Goal: Task Accomplishment & Management: Use online tool/utility

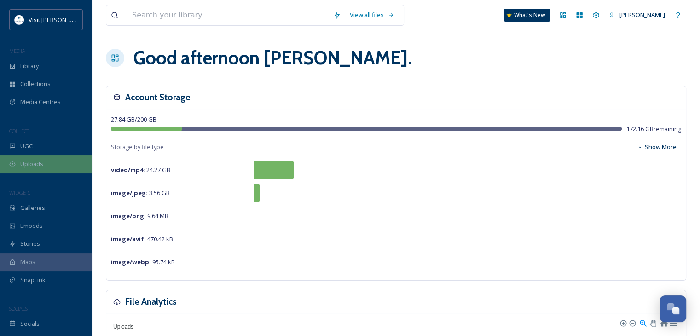
click at [31, 164] on span "Uploads" at bounding box center [31, 164] width 23 height 9
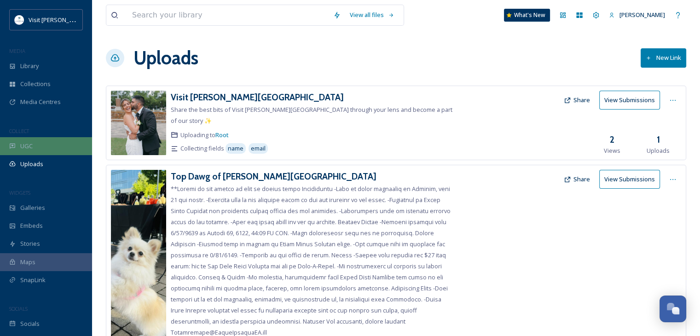
click at [44, 148] on div "UGC" at bounding box center [46, 146] width 92 height 18
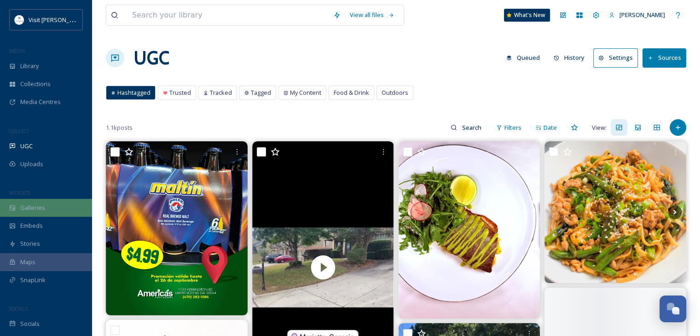
click at [34, 208] on span "Galleries" at bounding box center [32, 207] width 25 height 9
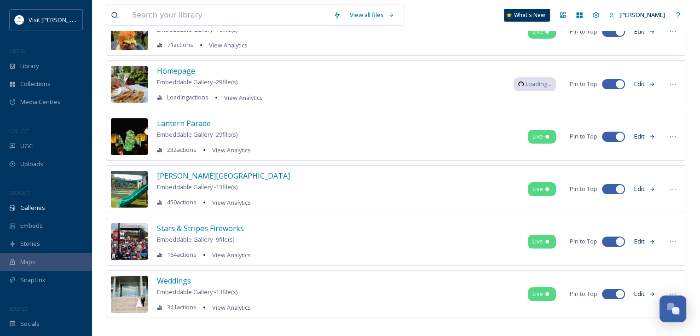
scroll to position [138, 0]
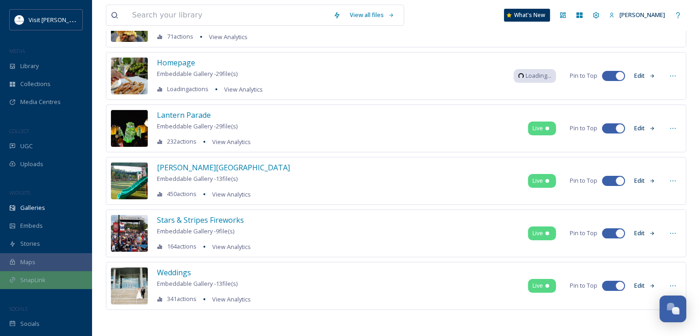
click at [32, 278] on span "SnapLink" at bounding box center [32, 280] width 25 height 9
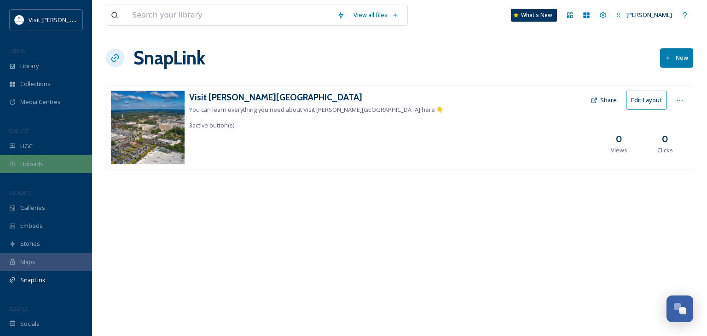
click at [37, 158] on div "Uploads" at bounding box center [46, 164] width 92 height 18
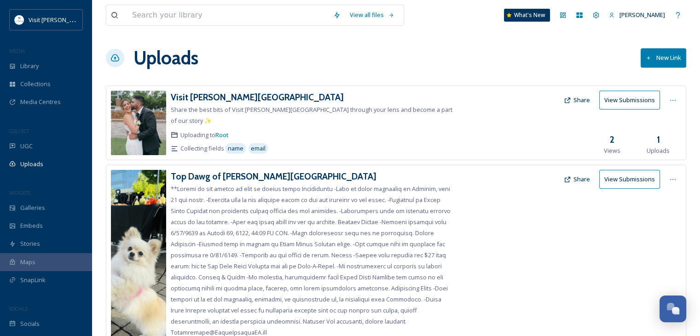
click at [654, 56] on button "New Link" at bounding box center [663, 57] width 46 height 19
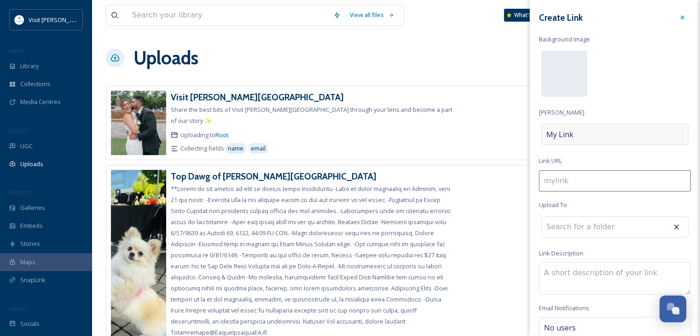
click at [572, 134] on div "My Link" at bounding box center [614, 134] width 147 height 21
type input "f"
type input "F"
type input "fa"
type input "Fa"
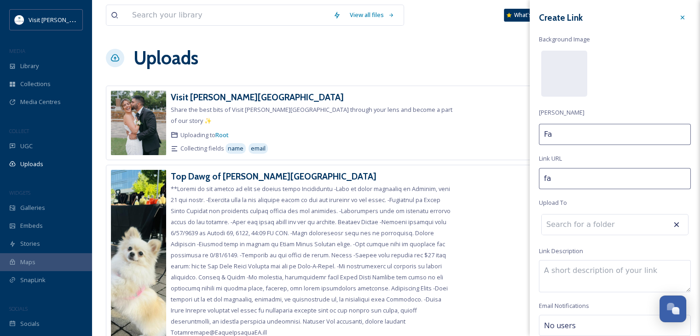
type input "fal"
type input "Fal"
type input "fall"
type input "Fall"
type input "fall-"
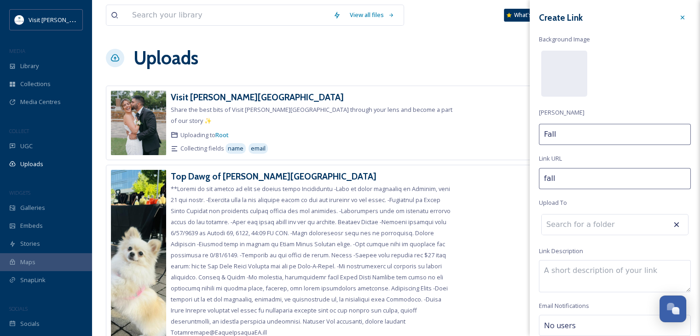
type input "Fall"
type input "fall-i"
type input "Fall i"
type input "fall-in"
type input "Fall in"
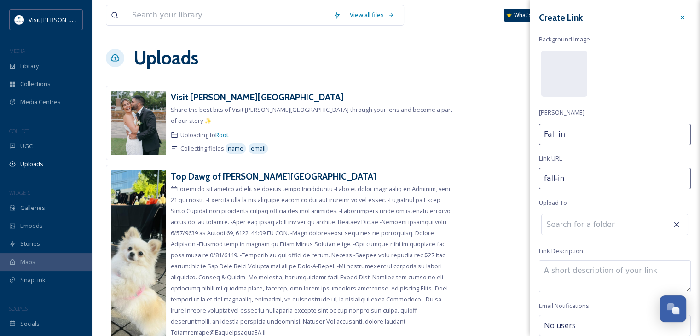
type input "fall-in-"
type input "Fall in"
type input "fall-in-s"
type input "Fall in S"
type input "fall-in-sa"
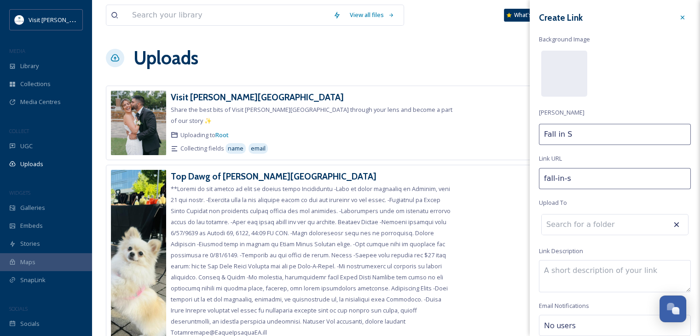
type input "Fall in Sa"
type input "fall-in-san"
type input "Fall in [GEOGRAPHIC_DATA]"
type input "fall-in-sand"
type input "Fall in Sand"
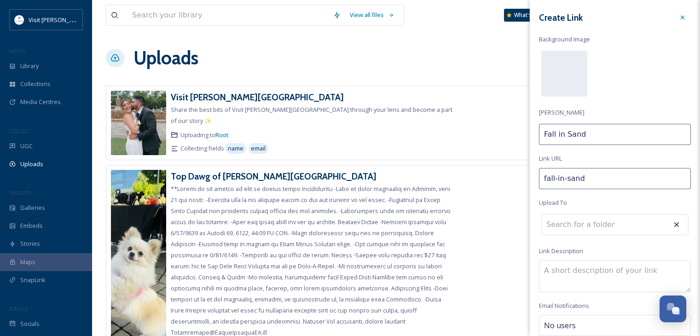
type input "fall-in-[PERSON_NAME]"
type input "Fall in [GEOGRAPHIC_DATA]"
type input "fall-in-[PERSON_NAME]-"
type input "Fall in [GEOGRAPHIC_DATA]"
type input "fall-in-[PERSON_NAME]-s"
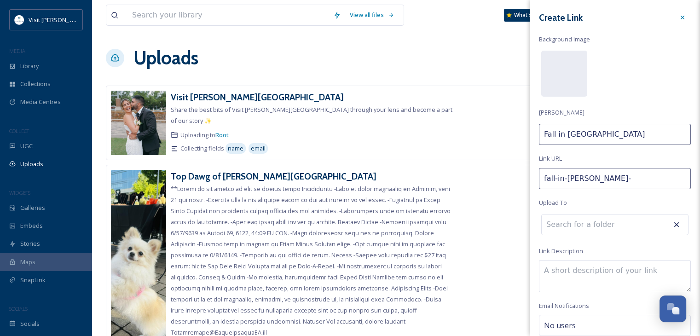
type input "Fall in [PERSON_NAME]"
type input "fall-in-[PERSON_NAME]"
type input "Fall in [PERSON_NAME] Sp"
type input "fall-in-[PERSON_NAME]-spr"
type input "Fall in [PERSON_NAME] Spr"
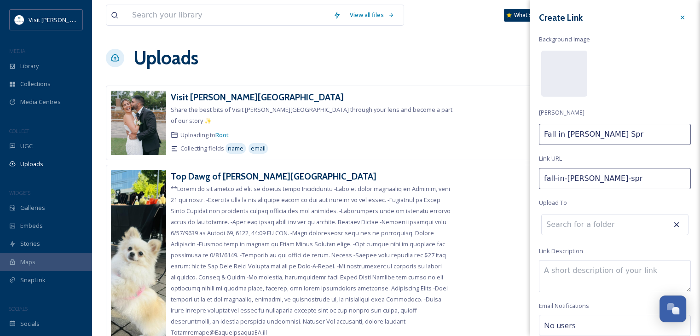
type input "fall-in-[PERSON_NAME]-spri"
type input "Fall in [PERSON_NAME] Spri"
type input "fall-in-[PERSON_NAME]-sprin"
type input "Fall in [PERSON_NAME][GEOGRAPHIC_DATA]"
type input "fall-in-[PERSON_NAME]-springs"
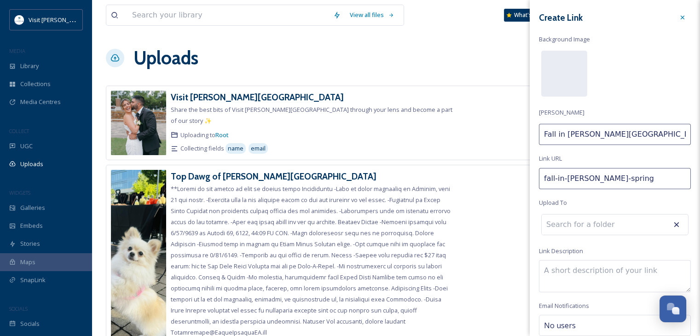
type input "Fall in [PERSON_NAME][GEOGRAPHIC_DATA]"
click at [564, 66] on div at bounding box center [564, 74] width 46 height 46
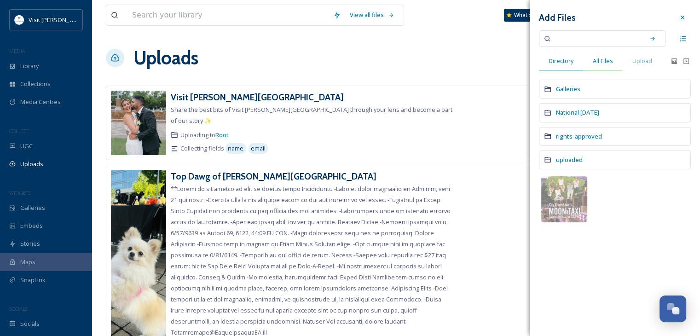
click at [609, 57] on span "All Files" at bounding box center [602, 61] width 20 height 9
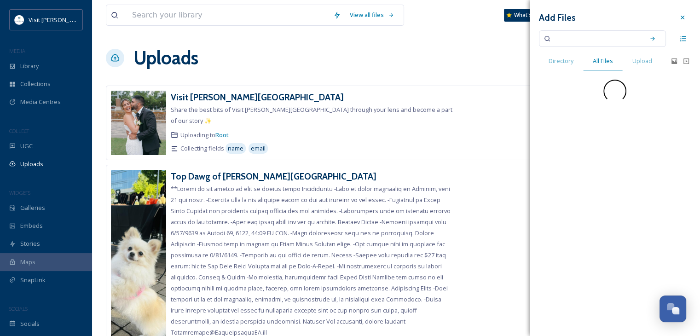
click at [591, 39] on input at bounding box center [595, 39] width 87 height 20
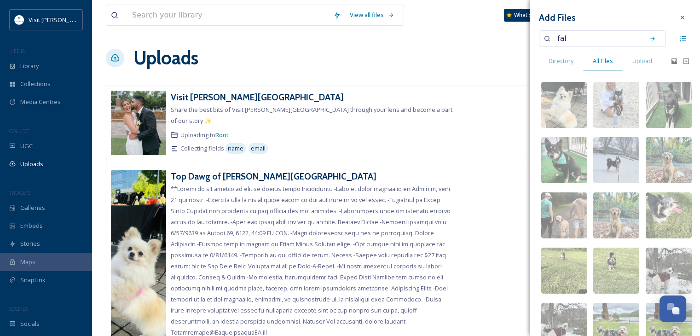
type input "fall"
click at [649, 37] on icon at bounding box center [652, 38] width 6 height 6
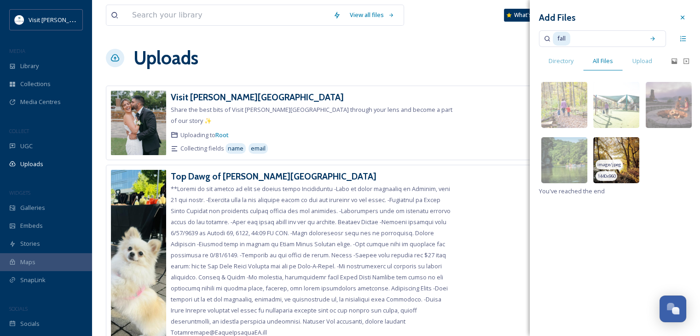
click at [618, 149] on img at bounding box center [616, 160] width 46 height 46
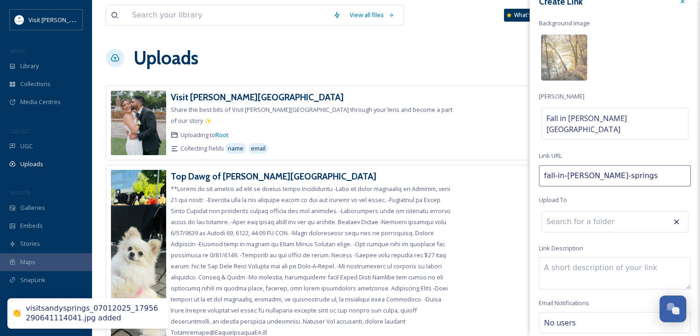
scroll to position [17, 0]
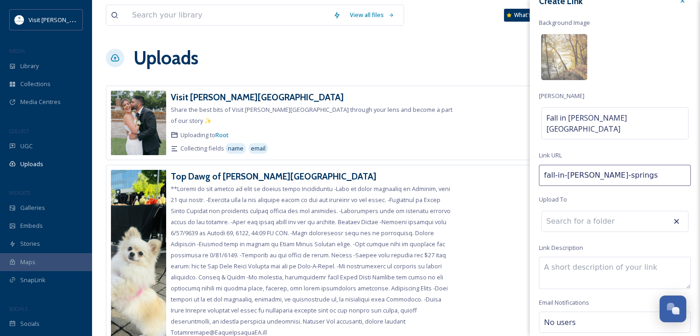
click at [581, 211] on input at bounding box center [591, 221] width 101 height 20
type input "f"
type input "v"
type input "t"
click at [40, 64] on div "Library" at bounding box center [46, 66] width 92 height 18
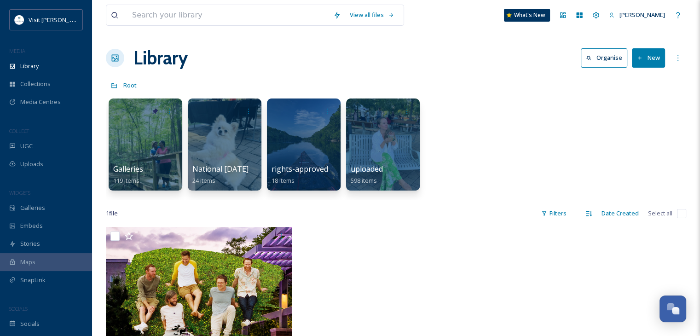
click at [653, 58] on button "New" at bounding box center [648, 57] width 33 height 19
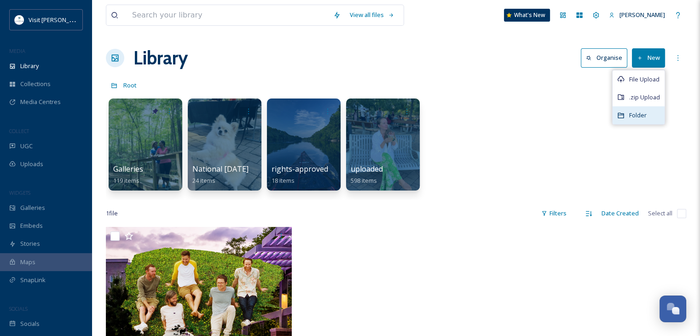
click at [629, 121] on div "Folder" at bounding box center [638, 115] width 52 height 18
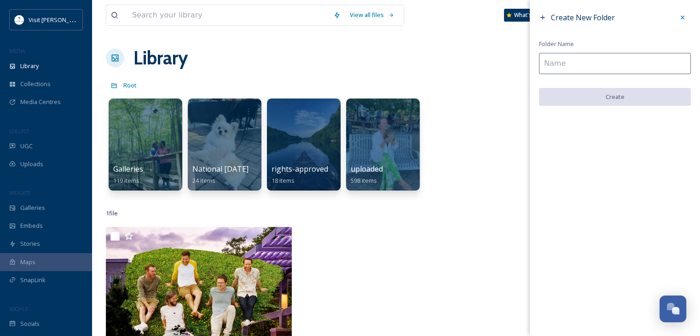
click at [565, 69] on input at bounding box center [615, 63] width 152 height 21
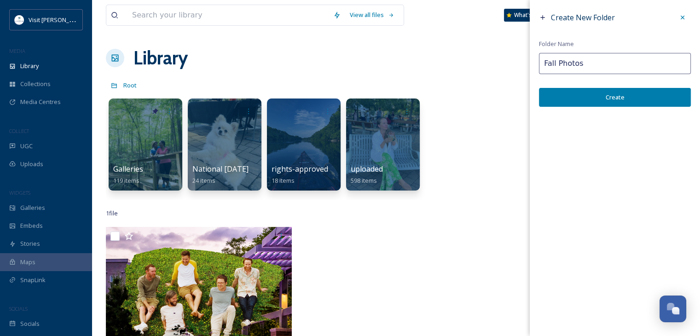
type input "Fall Photos"
click at [572, 92] on button "Create" at bounding box center [615, 97] width 152 height 19
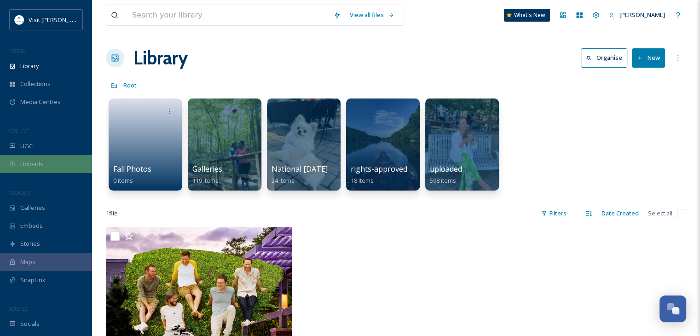
click at [39, 165] on span "Uploads" at bounding box center [31, 164] width 23 height 9
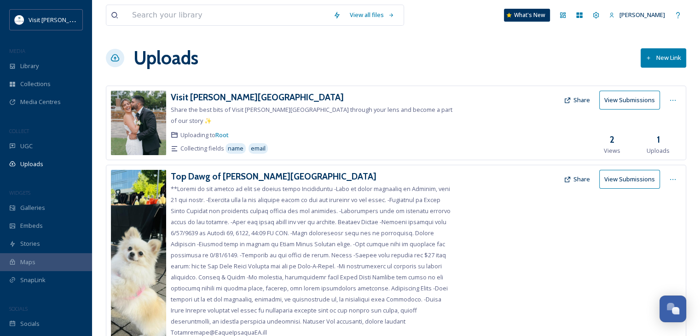
click at [659, 57] on button "New Link" at bounding box center [663, 57] width 46 height 19
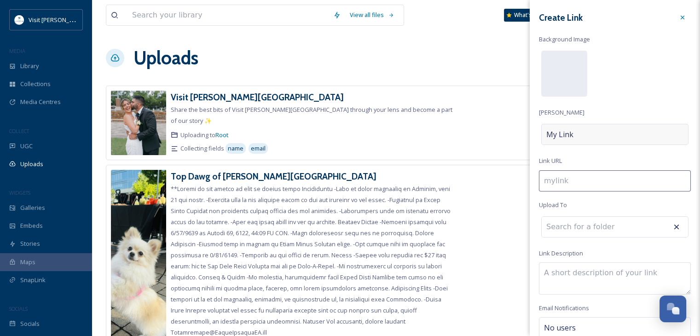
click at [581, 138] on div "My Link" at bounding box center [614, 134] width 147 height 21
type input "f"
type input "F"
type input "fa"
type input "Fal"
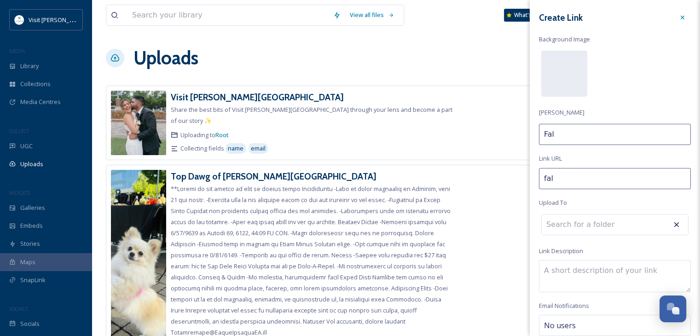
type input "fall"
type input "Fall"
type input "fall-"
type input "Fall"
type input "fall-i"
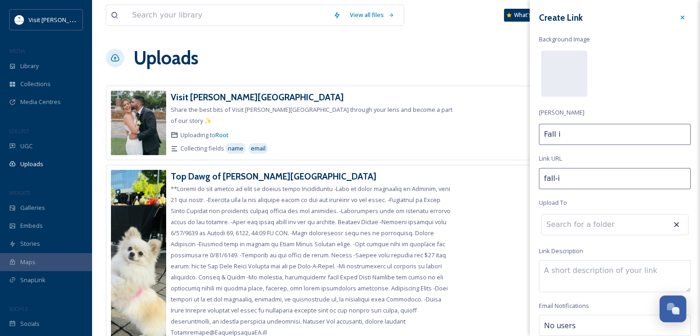
type input "Fall in"
type input "fall-in-"
type input "Fall in"
type input "fall-in-s"
type input "Fall in S"
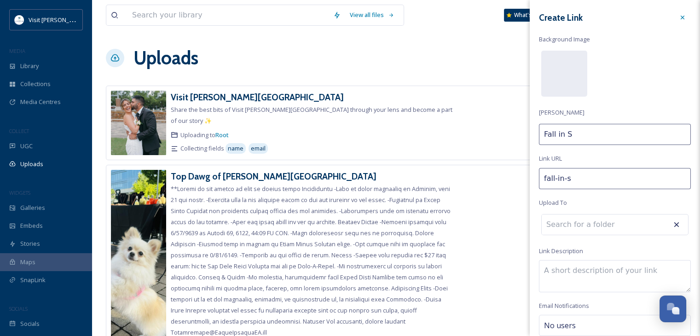
type input "fall-in-sa"
type input "Fall in Sa"
type input "fall-in-san"
type input "Fall in [GEOGRAPHIC_DATA]"
type input "fall-in-sand"
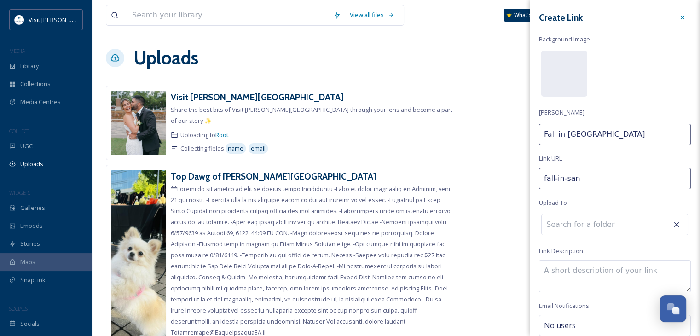
type input "Fall in Sand"
type input "fall-in-[PERSON_NAME]"
type input "Fall in [GEOGRAPHIC_DATA]"
type input "fall-in-[PERSON_NAME]-"
type input "Fall in [GEOGRAPHIC_DATA]"
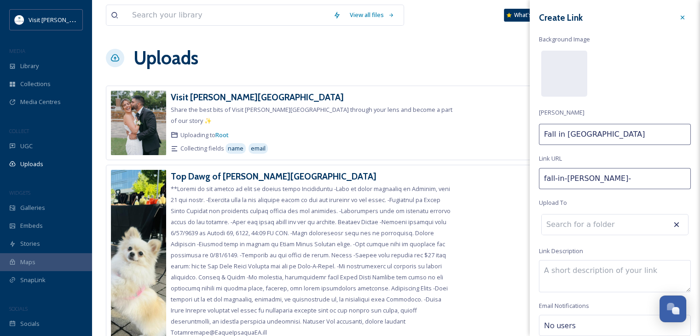
type input "fall-in-[PERSON_NAME]-s"
type input "Fall in [PERSON_NAME]"
type input "fall-in-[PERSON_NAME]"
type input "Fall in [PERSON_NAME] Sp"
type input "fall-in-[PERSON_NAME]-spr"
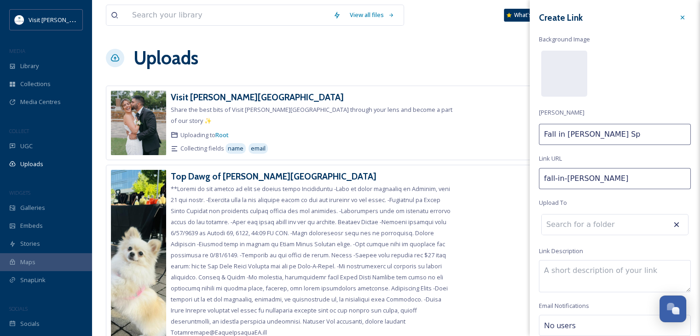
type input "Fall in [PERSON_NAME] Spr"
type input "fall-in-[PERSON_NAME]-spri"
type input "Fall in [PERSON_NAME] Sprin"
type input "fall-in-[PERSON_NAME]-spring"
type input "Fall in [PERSON_NAME][GEOGRAPHIC_DATA]"
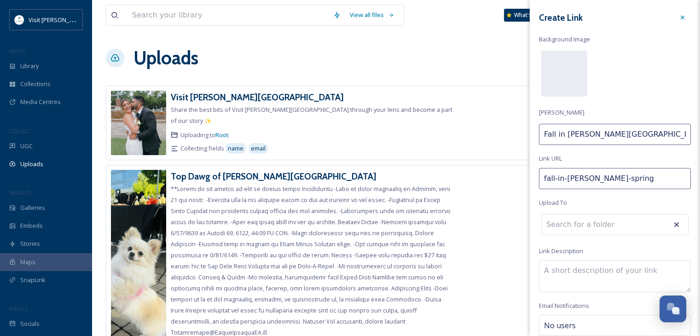
type input "fall-in-[PERSON_NAME]-springs"
type input "Fall in [PERSON_NAME][GEOGRAPHIC_DATA]"
click at [580, 91] on div at bounding box center [564, 74] width 46 height 46
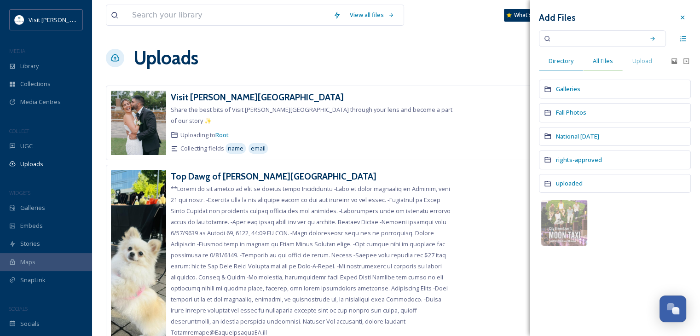
click at [596, 53] on div "All Files" at bounding box center [603, 61] width 40 height 19
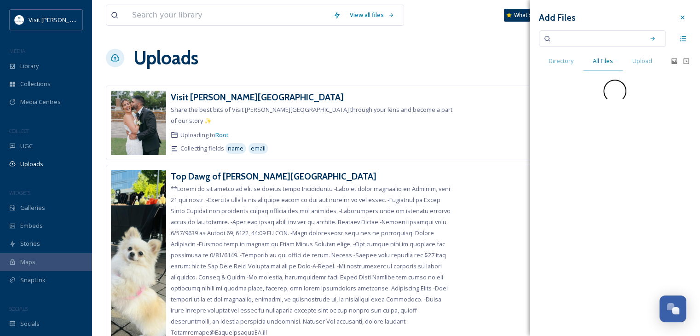
click at [574, 41] on input at bounding box center [595, 39] width 87 height 20
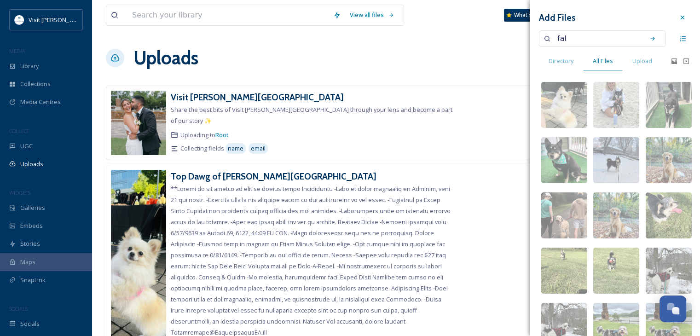
type input "fall"
click at [649, 36] on icon at bounding box center [652, 38] width 6 height 6
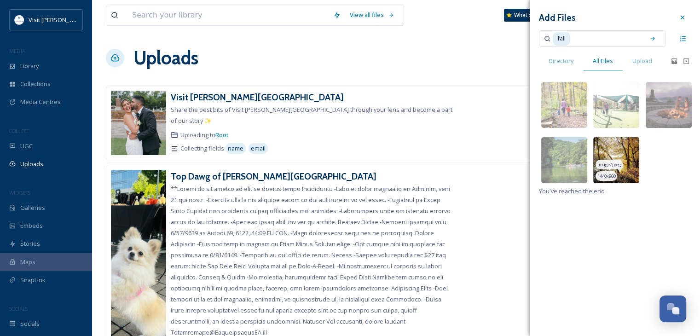
click at [618, 159] on img at bounding box center [616, 160] width 46 height 46
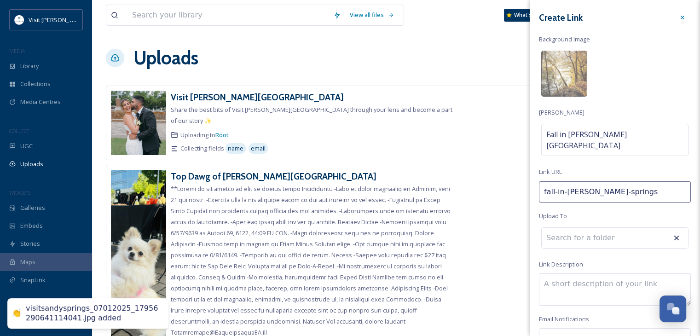
scroll to position [43, 0]
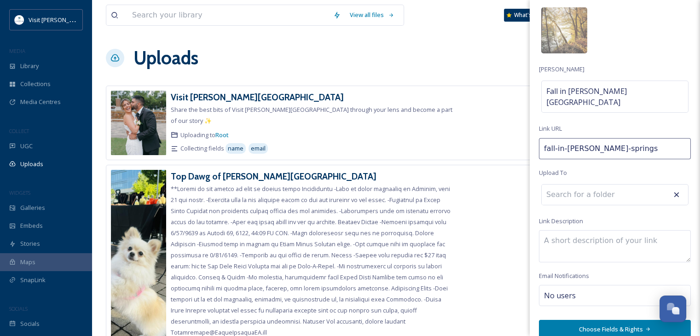
click at [572, 235] on textarea at bounding box center [615, 246] width 152 height 32
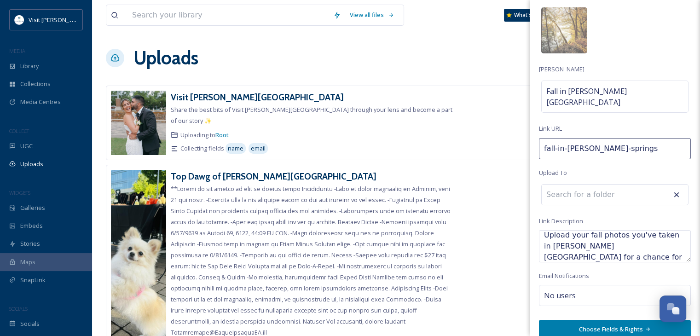
type textarea "Upload your fall photos you've taken in [PERSON_NAME][GEOGRAPHIC_DATA] for a ch…"
click at [572, 320] on button "Choose Fields & Rights" at bounding box center [615, 329] width 152 height 19
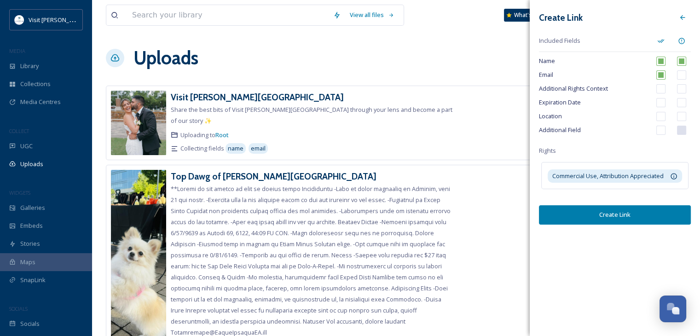
click at [668, 247] on div "Create Link Included Fields Name Email Additional Rights Context Expiration Dat…" at bounding box center [614, 168] width 170 height 336
click at [418, 170] on div "Top Dawg of [PERSON_NAME][GEOGRAPHIC_DATA]" at bounding box center [313, 176] width 285 height 13
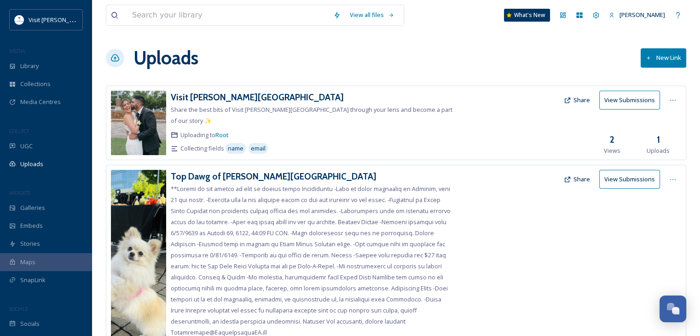
click at [668, 54] on button "New Link" at bounding box center [663, 57] width 46 height 19
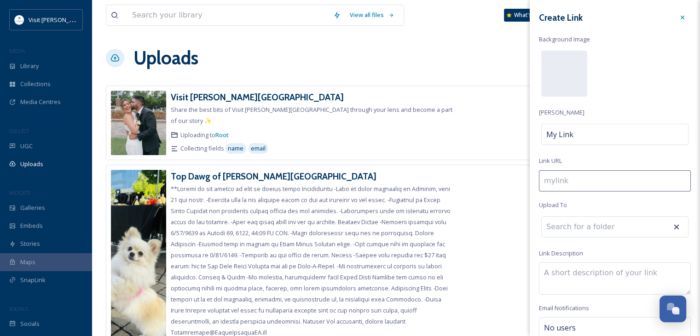
click at [352, 69] on div "Uploads New Link" at bounding box center [396, 58] width 580 height 28
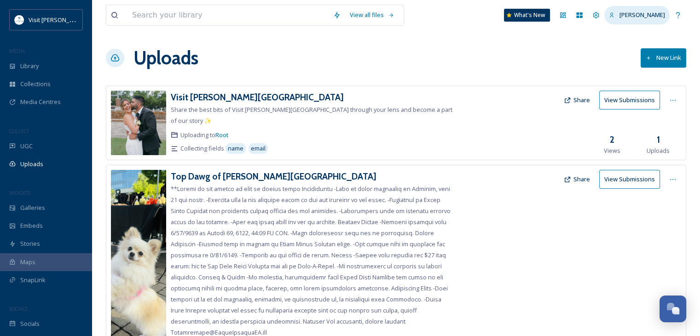
scroll to position [0, 0]
click at [666, 57] on button "New Link" at bounding box center [663, 57] width 46 height 19
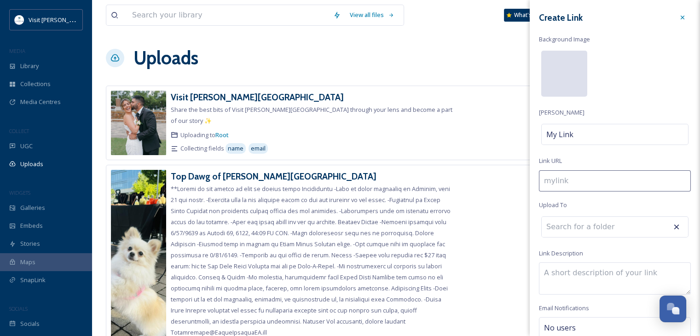
click at [565, 69] on div at bounding box center [564, 74] width 46 height 46
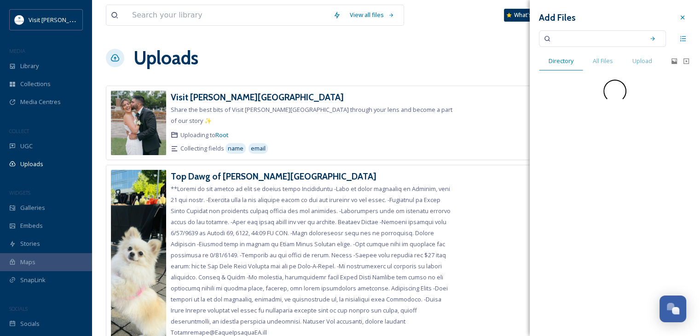
click at [584, 37] on input at bounding box center [595, 39] width 87 height 20
click at [602, 60] on span "All Files" at bounding box center [602, 61] width 20 height 9
click at [590, 43] on input at bounding box center [595, 39] width 87 height 20
type input "Fall"
click at [650, 39] on icon at bounding box center [652, 38] width 6 height 6
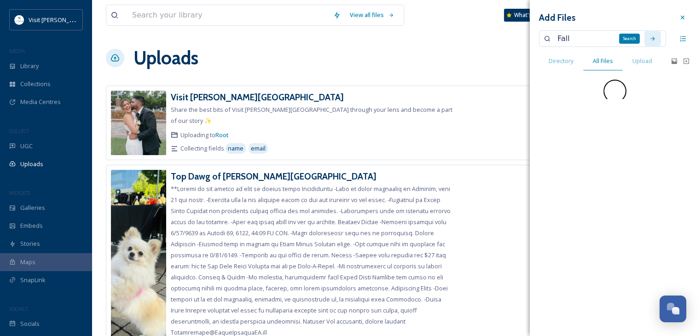
click at [650, 39] on icon at bounding box center [652, 38] width 6 height 6
click at [652, 37] on icon at bounding box center [652, 38] width 6 height 6
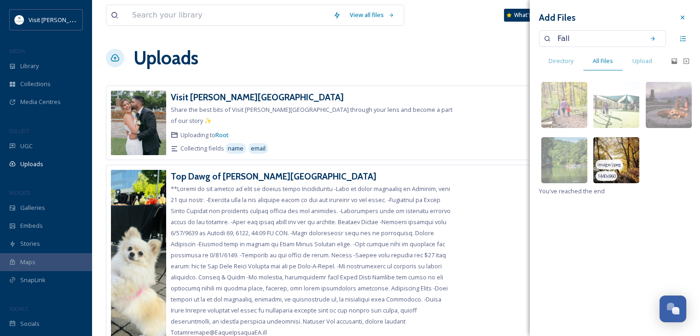
click at [602, 151] on img at bounding box center [616, 160] width 46 height 46
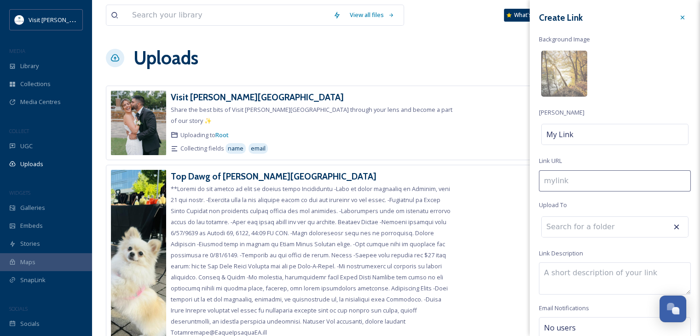
click at [563, 178] on input at bounding box center [615, 180] width 152 height 21
click at [579, 135] on div "My Link" at bounding box center [614, 134] width 147 height 21
type input "f"
type input "F"
type input "fa"
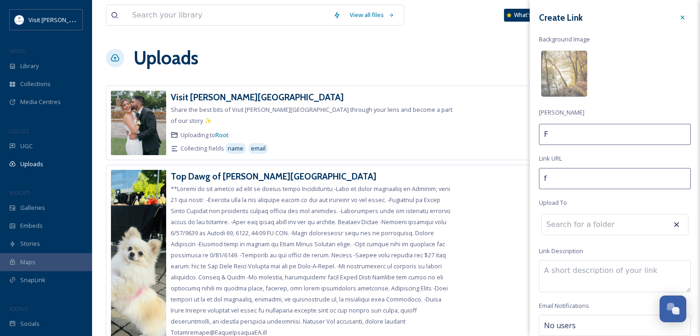
type input "Fa"
type input "fal"
type input "Fal"
type input "fall"
type input "Fall"
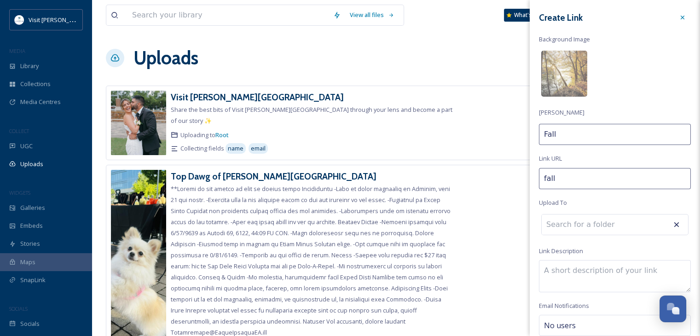
type input "fall-"
type input "Fall"
type input "fall-p"
type input "Fall P"
type input "fall-"
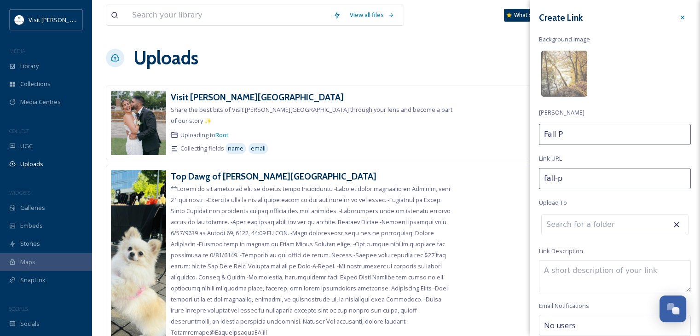
type input "Fall"
type input "fall"
type input "Fall"
type input "fall-"
type input "Fall"
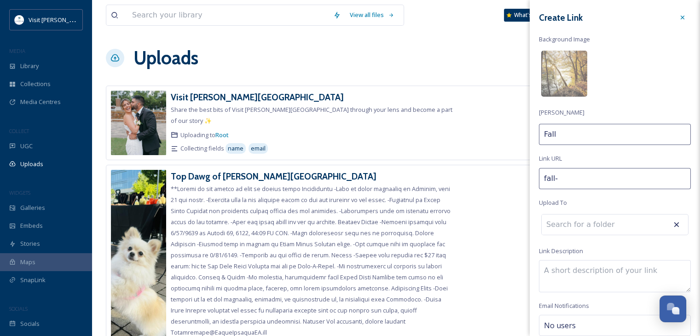
type input "fall-p"
type input "Fall P"
type input "fall-ph"
type input "Fall Ph"
type input "fall-pho"
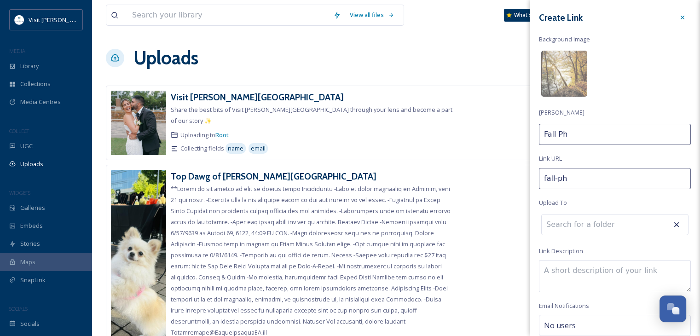
type input "Fall Pho"
type input "fall-phot"
type input "Fall Phot"
type input "fall-photo"
type input "Fall Photo"
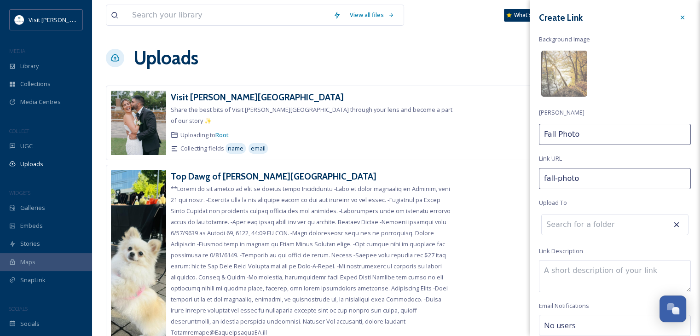
type input "fall-photos"
type input "Fall Photos"
type input "fall-photos-"
type input "Fall Photos"
type input "fall-photos"
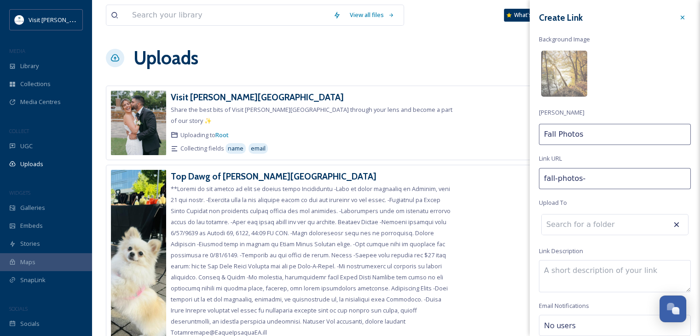
type input "Fall Photos"
type input "fall-photo"
type input "Fall Photo"
type input "fall-phot"
type input "Fall Phot"
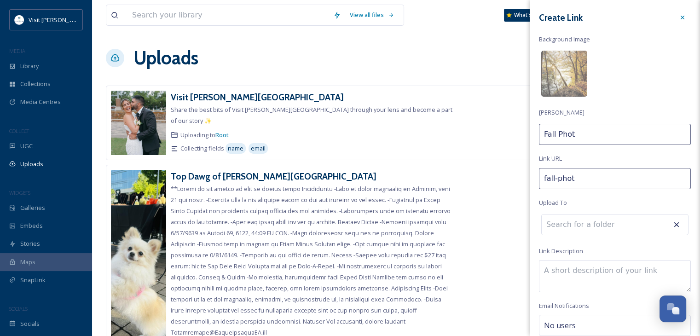
type input "fall-pho"
type input "Fall Ph"
type input "fall-p"
type input "Fall P"
type input "fall-"
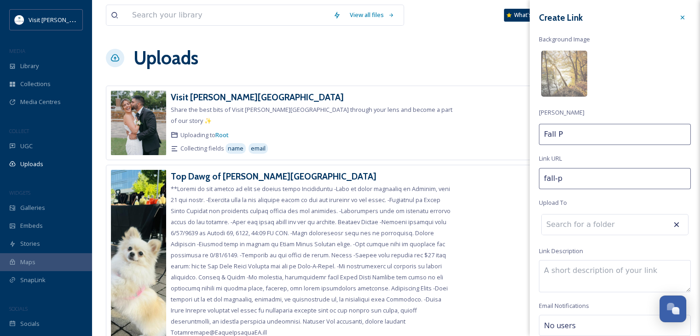
type input "Fall"
type input "fall-i"
type input "Fall i"
type input "fall-in"
type input "Fall in"
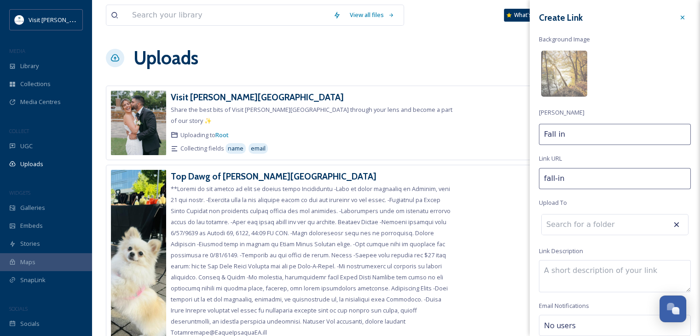
type input "fall-in-"
type input "Fall in"
type input "fall-in-s"
type input "Fall in S"
type input "fall-in-sn"
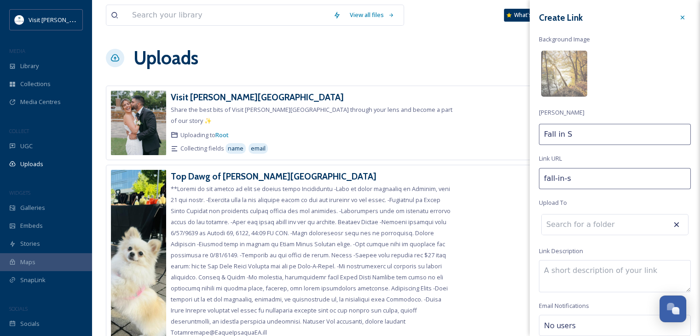
type input "Fall in Sn"
type input "fall-in-sna"
type input "Fall in [GEOGRAPHIC_DATA]"
type input "fall-in-sn"
type input "Fall in Sn"
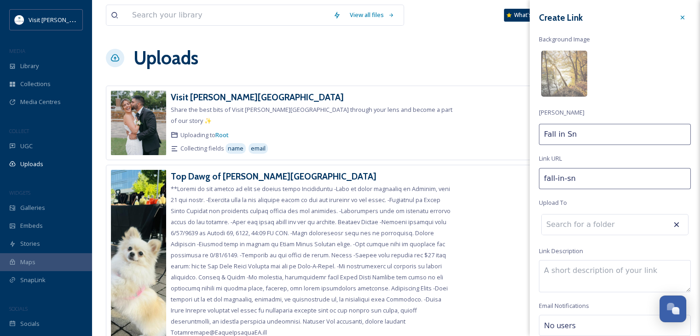
type input "fall-in-s"
type input "Fall in S"
type input "fall-in-sa"
type input "Fall in Sa"
type input "fall-in-san"
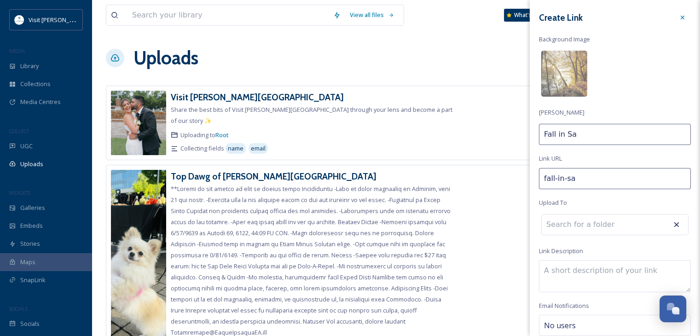
type input "Fall in [GEOGRAPHIC_DATA]"
type input "fall-in-sand"
type input "Fall in Sand"
type input "fall-in-[PERSON_NAME]"
type input "Fall in [GEOGRAPHIC_DATA]"
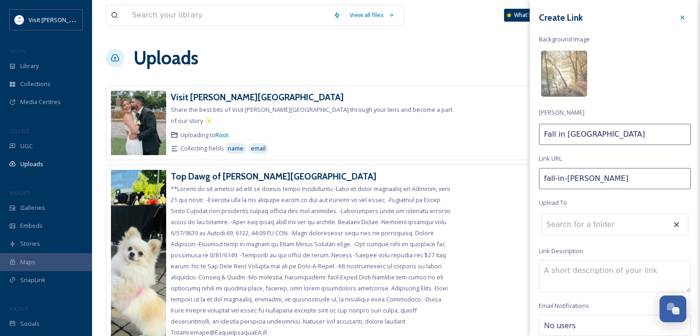
type input "fall-in-[PERSON_NAME]-"
type input "Fall in [GEOGRAPHIC_DATA]"
type input "fall-in-[PERSON_NAME]-s"
type input "Fall in [PERSON_NAME]"
type input "fall-in-[PERSON_NAME]"
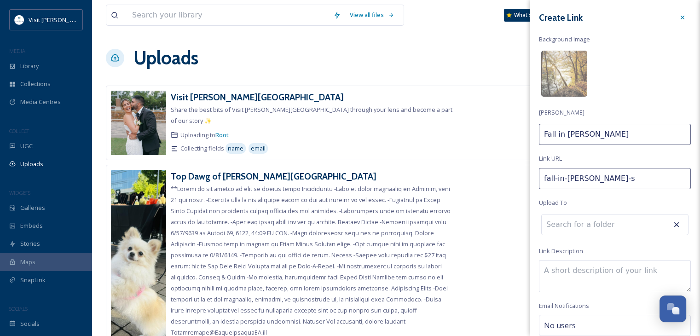
type input "Fall in [PERSON_NAME] Sp"
type input "fall-in-[PERSON_NAME]-spr"
type input "Fall in [PERSON_NAME] Spr"
type input "fall-in-[PERSON_NAME]-spri"
type input "Fall in [PERSON_NAME] Spri"
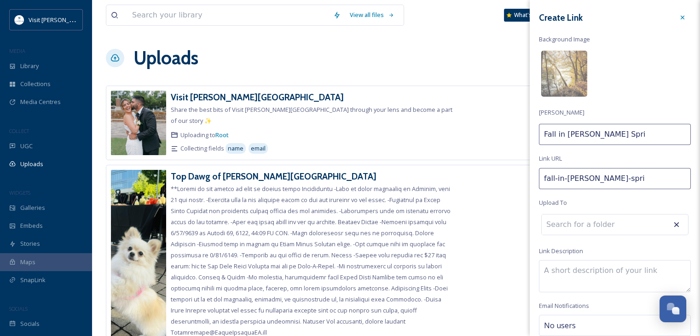
type input "fall-in-[PERSON_NAME]-sprin"
type input "Fall in [PERSON_NAME] Sprin"
type input "fall-in-[PERSON_NAME]-spring"
type input "Fall in [PERSON_NAME][GEOGRAPHIC_DATA]"
type input "fall-in-[PERSON_NAME]-springs"
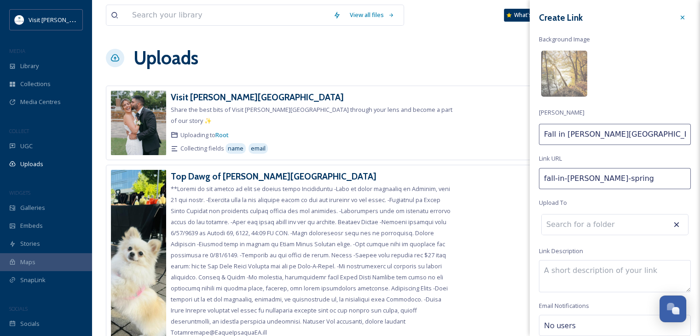
type input "Fall in [PERSON_NAME][GEOGRAPHIC_DATA]"
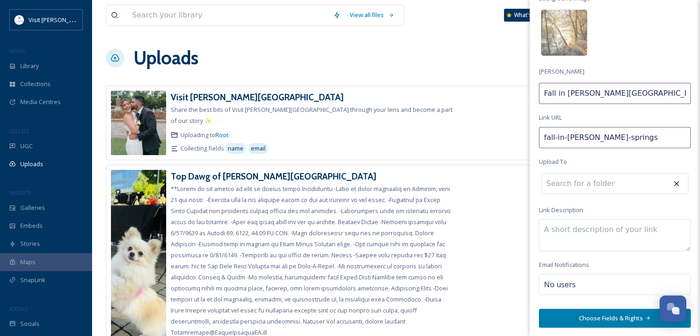
click at [569, 231] on textarea at bounding box center [615, 235] width 152 height 32
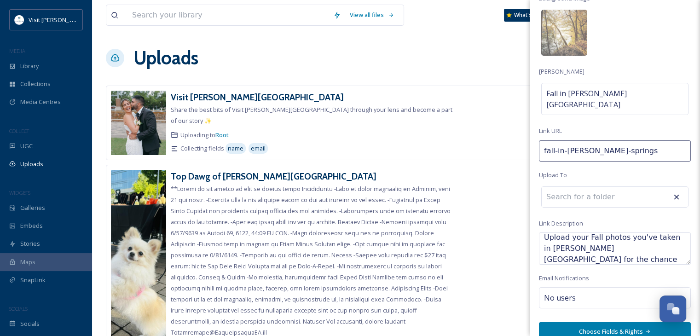
scroll to position [11, 0]
type textarea "Upload your Fall photos you've taken in [PERSON_NAME][GEOGRAPHIC_DATA] for the …"
click at [585, 322] on button "Choose Fields & Rights" at bounding box center [615, 331] width 152 height 19
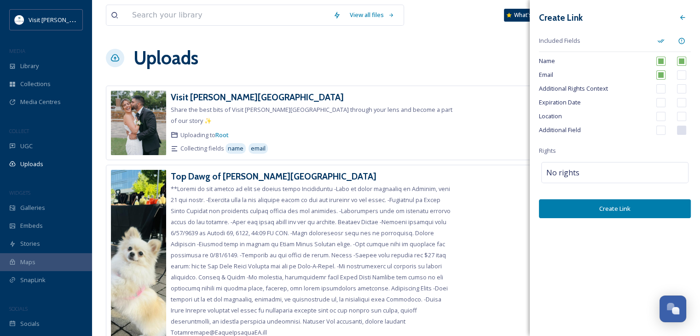
click at [659, 118] on input "checkbox" at bounding box center [660, 116] width 9 height 9
checkbox input "true"
click at [682, 118] on input "checkbox" at bounding box center [681, 116] width 9 height 9
checkbox input "true"
click at [662, 129] on input "checkbox" at bounding box center [660, 130] width 9 height 9
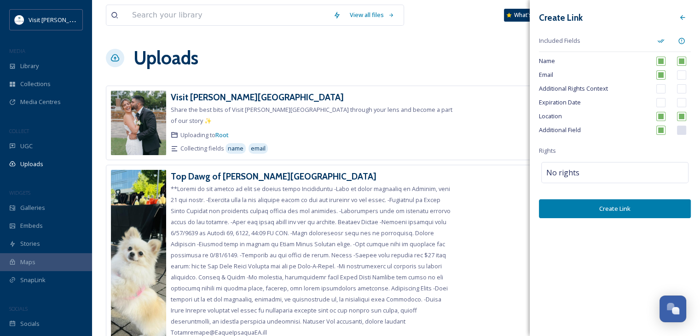
checkbox input "true"
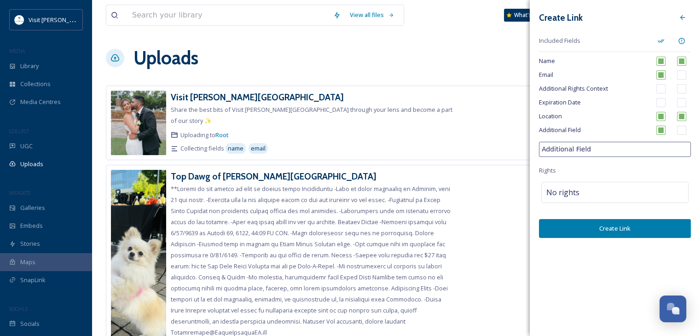
click at [611, 148] on input "Additional Field" at bounding box center [615, 149] width 152 height 15
drag, startPoint x: 611, startPoint y: 148, endPoint x: 534, endPoint y: 152, distance: 77.4
click at [534, 152] on div "Create Link Included Fields Name Email Additional Rights Context Expiration Dat…" at bounding box center [614, 123] width 170 height 247
click at [589, 197] on div "No rights" at bounding box center [614, 192] width 147 height 21
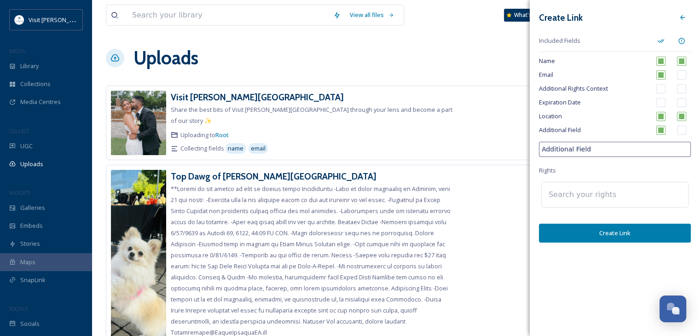
click at [590, 195] on input at bounding box center [594, 194] width 101 height 20
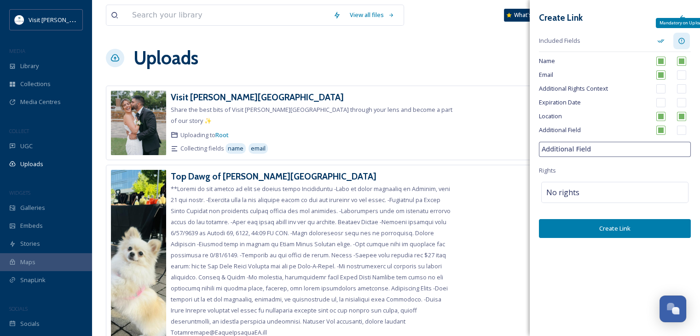
click at [681, 37] on icon at bounding box center [681, 40] width 7 height 7
click at [678, 115] on input "checkbox" at bounding box center [681, 116] width 9 height 9
checkbox input "true"
drag, startPoint x: 604, startPoint y: 148, endPoint x: 522, endPoint y: 155, distance: 83.2
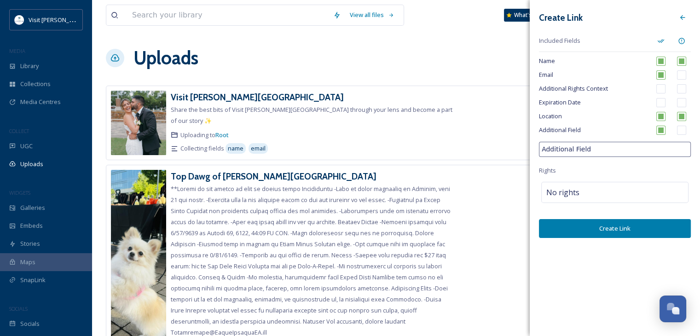
click at [522, 155] on div "View all files What's New [PERSON_NAME] Uploads New Link Visit [PERSON_NAME][GE…" at bounding box center [396, 206] width 608 height 413
click at [657, 131] on input "checkbox" at bounding box center [660, 130] width 9 height 9
checkbox input "false"
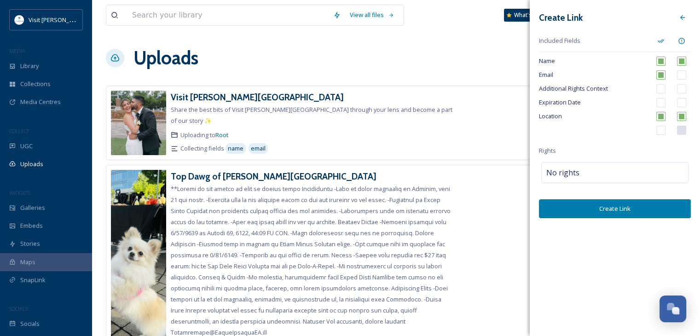
click at [679, 76] on input "checkbox" at bounding box center [681, 74] width 9 height 9
checkbox input "false"
click at [661, 87] on input "checkbox" at bounding box center [660, 88] width 9 height 9
checkbox input "true"
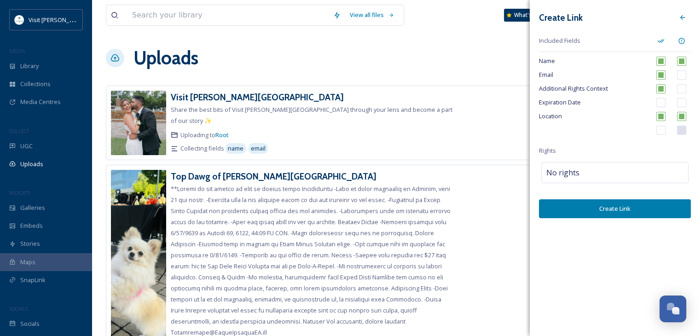
click at [684, 89] on input "checkbox" at bounding box center [681, 88] width 9 height 9
checkbox input "true"
click at [603, 207] on button "Create Link" at bounding box center [615, 208] width 152 height 19
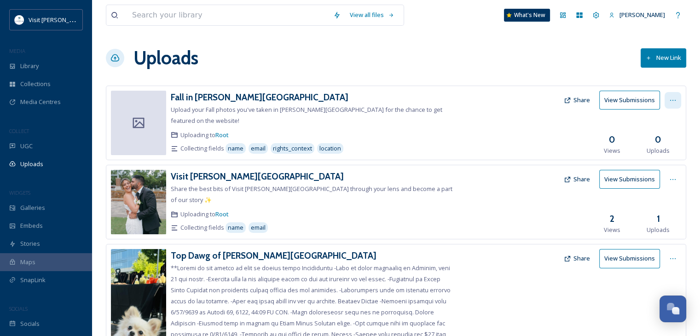
click at [674, 101] on icon at bounding box center [672, 100] width 7 height 7
click at [662, 119] on span "View Link" at bounding box center [663, 120] width 26 height 9
click at [656, 135] on span "Edit" at bounding box center [655, 138] width 10 height 9
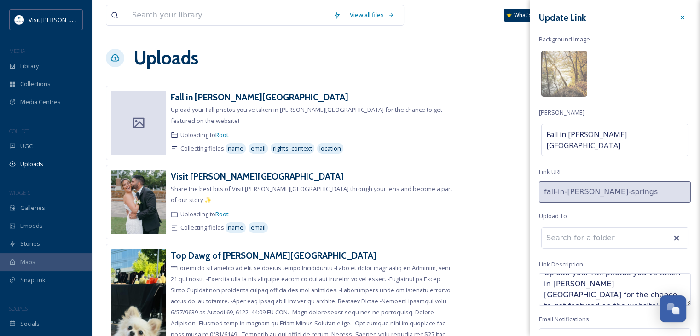
scroll to position [43, 0]
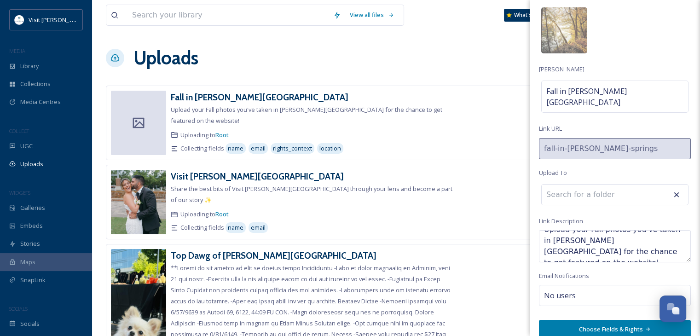
click at [600, 320] on button "Choose Fields & Rights" at bounding box center [615, 329] width 152 height 19
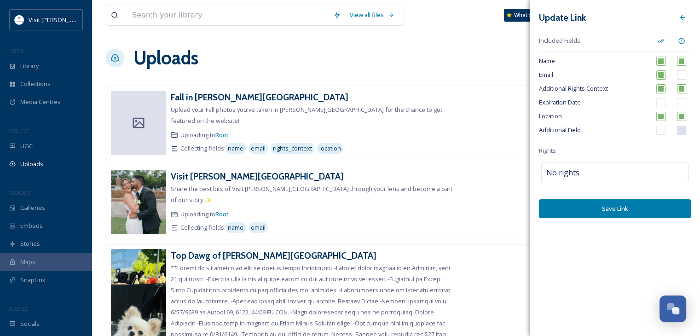
click at [660, 76] on input "checkbox" at bounding box center [660, 74] width 9 height 9
click at [659, 76] on input "checkbox" at bounding box center [660, 74] width 9 height 9
checkbox input "true"
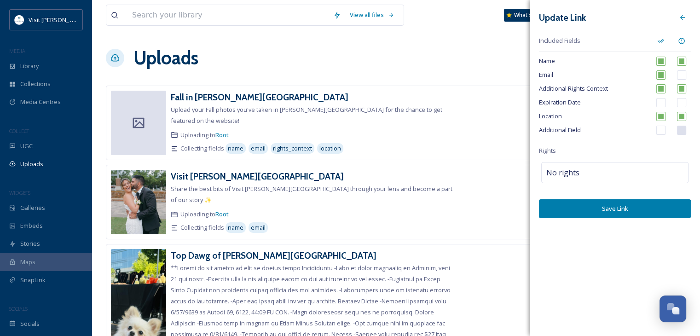
click at [681, 75] on input "checkbox" at bounding box center [681, 74] width 9 height 9
checkbox input "false"
click at [664, 73] on input "checkbox" at bounding box center [660, 74] width 9 height 9
click at [663, 72] on input "checkbox" at bounding box center [660, 74] width 9 height 9
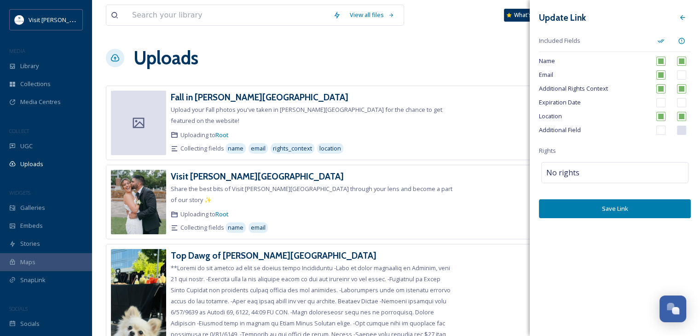
click at [663, 72] on input "checkbox" at bounding box center [660, 74] width 9 height 9
checkbox input "true"
click at [607, 206] on button "Save Link" at bounding box center [615, 208] width 152 height 19
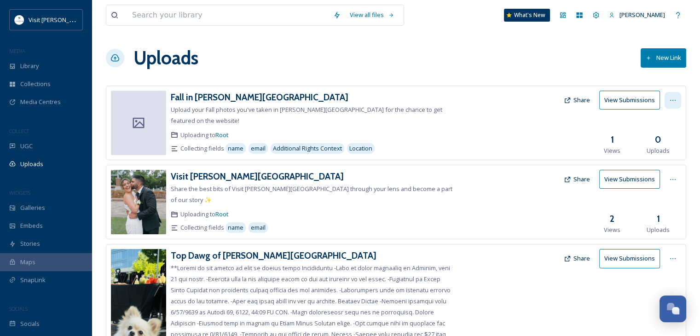
click at [670, 101] on icon at bounding box center [672, 100] width 7 height 7
click at [656, 136] on span "Edit" at bounding box center [655, 138] width 10 height 9
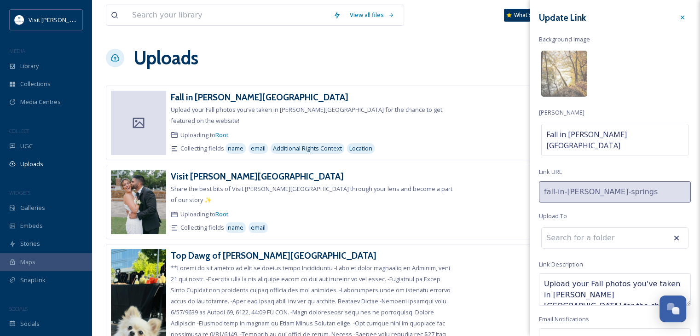
scroll to position [43, 0]
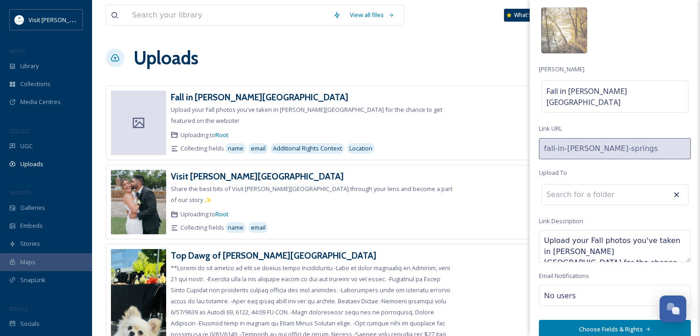
click at [591, 323] on button "Choose Fields & Rights" at bounding box center [615, 329] width 152 height 19
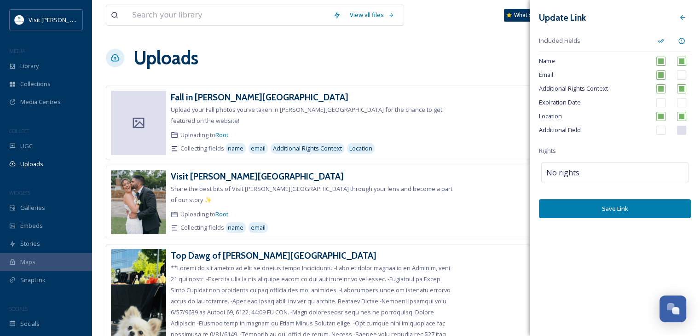
click at [661, 91] on input "checkbox" at bounding box center [660, 88] width 9 height 9
checkbox input "false"
click at [620, 206] on button "Save Link" at bounding box center [615, 208] width 152 height 19
